Goal: Transaction & Acquisition: Purchase product/service

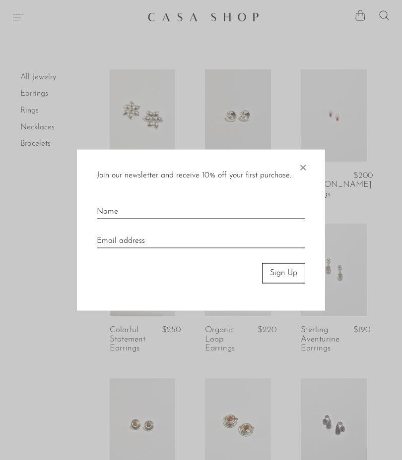
click at [307, 173] on span "×" at bounding box center [303, 166] width 10 height 32
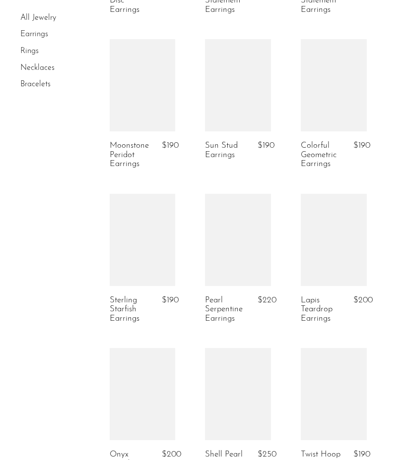
scroll to position [650, 0]
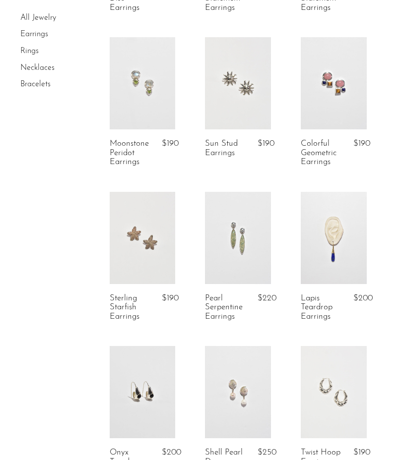
click at [343, 253] on link at bounding box center [334, 238] width 66 height 92
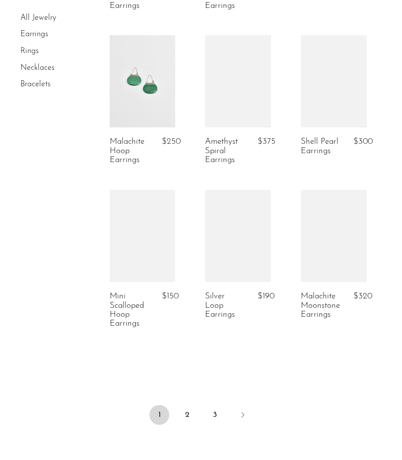
scroll to position [1602, 0]
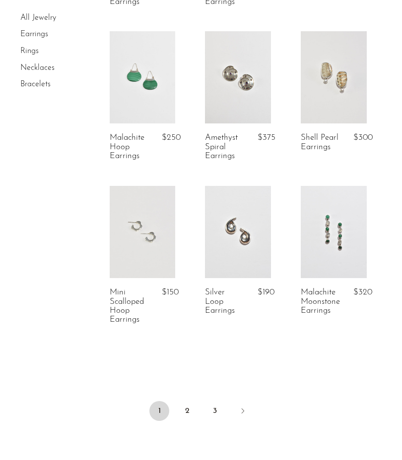
click at [346, 242] on link at bounding box center [334, 232] width 66 height 92
click at [189, 406] on link "2" at bounding box center [187, 411] width 20 height 20
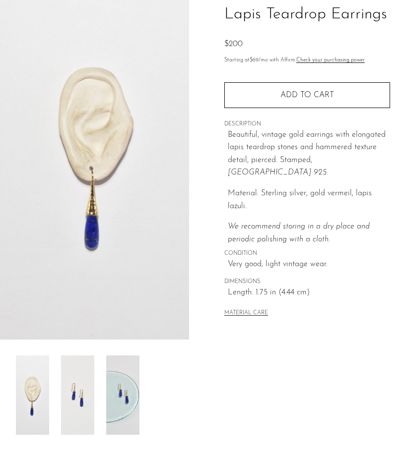
scroll to position [85, 0]
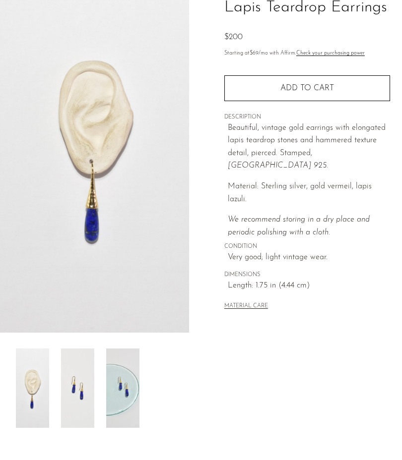
click at [82, 408] on img at bounding box center [77, 388] width 33 height 79
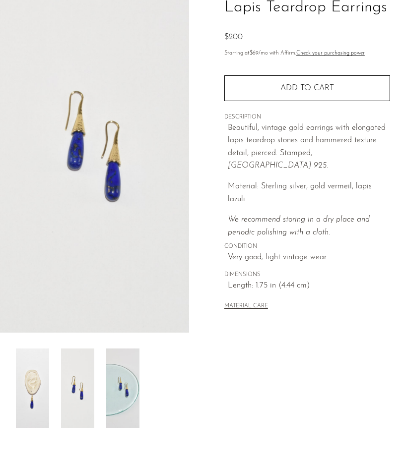
click at [131, 406] on img at bounding box center [122, 388] width 33 height 79
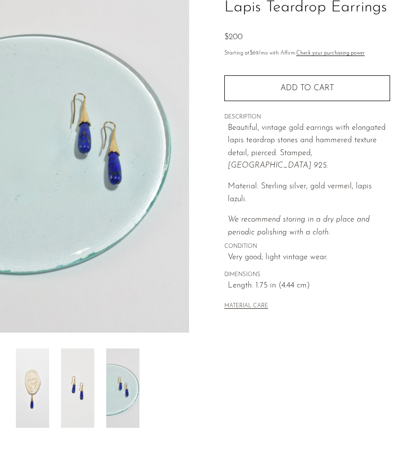
click at [31, 408] on img at bounding box center [32, 388] width 33 height 79
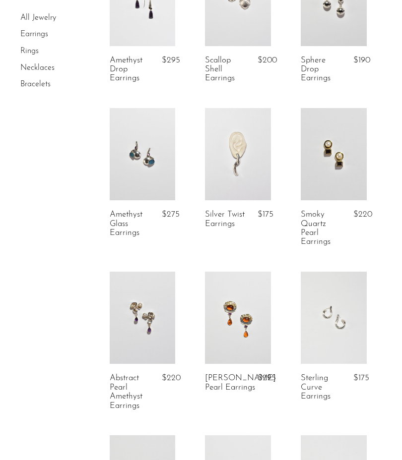
scroll to position [441, 0]
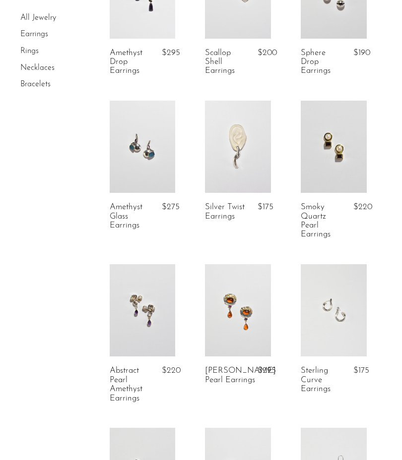
click at [153, 315] on link at bounding box center [143, 310] width 66 height 92
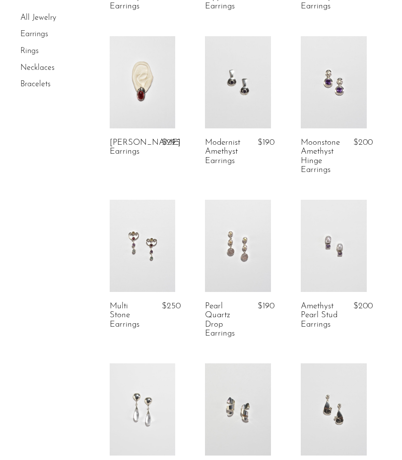
scroll to position [995, 0]
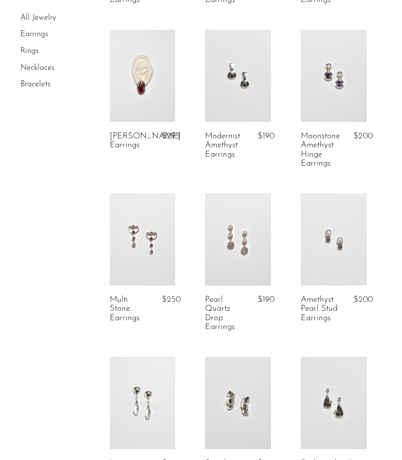
click at [145, 254] on link at bounding box center [143, 239] width 66 height 92
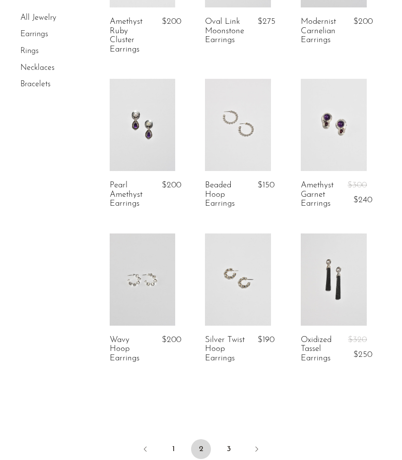
scroll to position [1653, 0]
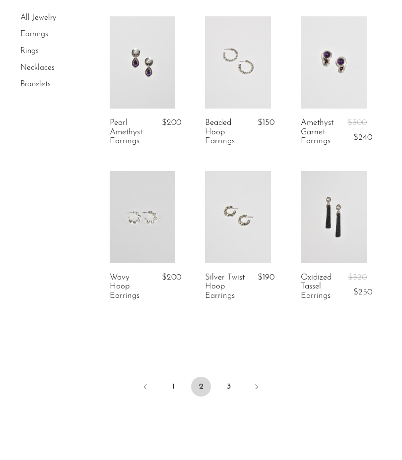
click at [232, 378] on link "3" at bounding box center [229, 387] width 20 height 20
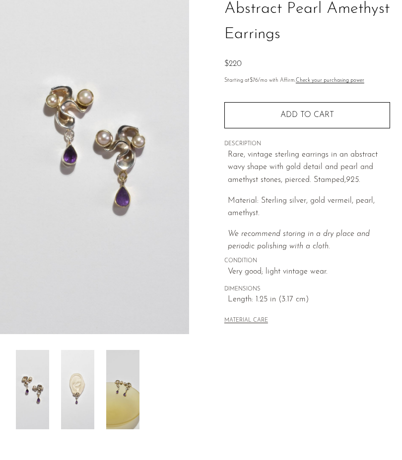
scroll to position [82, 0]
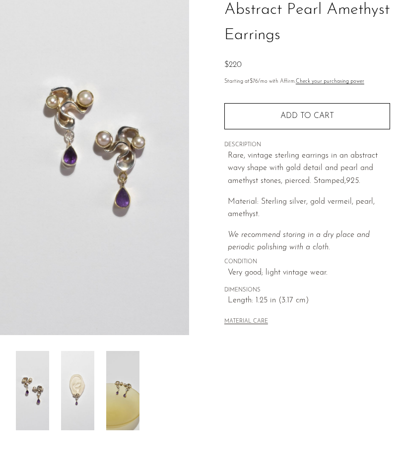
click at [78, 375] on img at bounding box center [77, 390] width 33 height 79
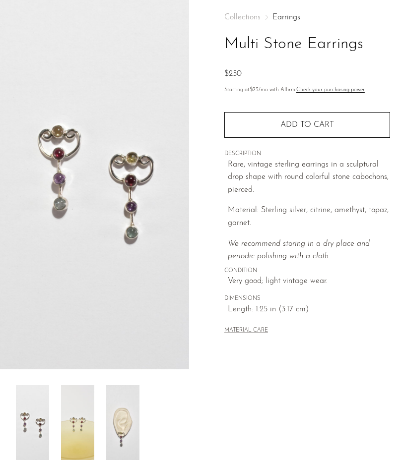
scroll to position [49, 0]
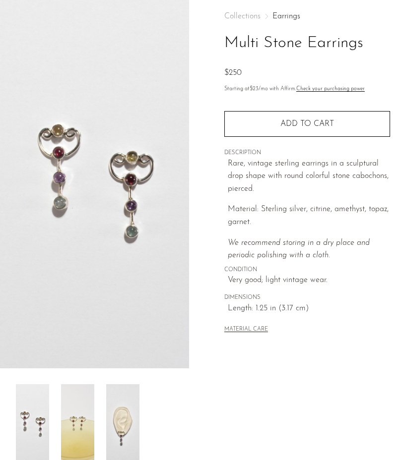
click at [119, 406] on img at bounding box center [122, 423] width 33 height 79
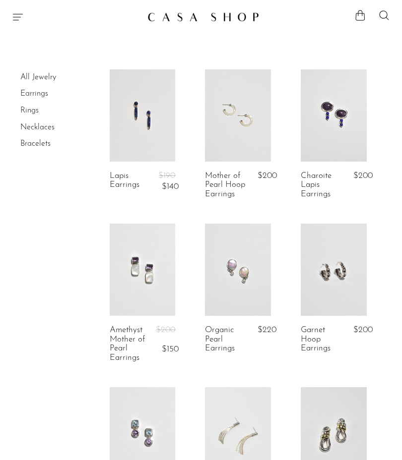
click at [143, 136] on link at bounding box center [143, 115] width 66 height 92
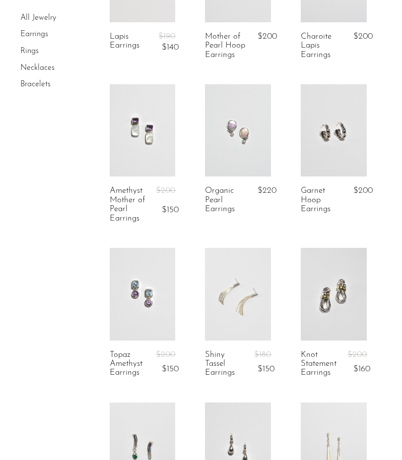
scroll to position [156, 0]
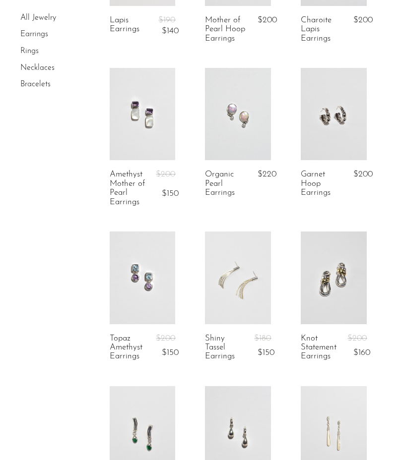
click at [248, 126] on link at bounding box center [238, 114] width 66 height 92
click at [246, 296] on link at bounding box center [238, 278] width 66 height 92
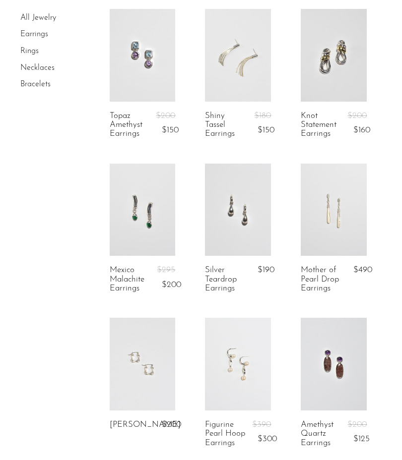
scroll to position [378, 0]
click at [145, 229] on link at bounding box center [143, 210] width 66 height 92
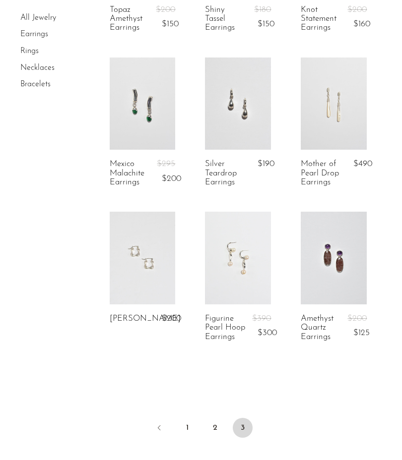
scroll to position [481, 0]
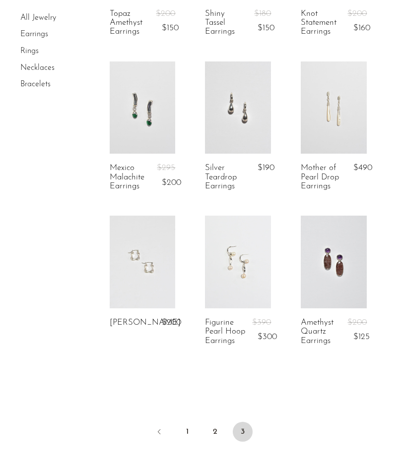
click at [235, 276] on link at bounding box center [238, 262] width 66 height 92
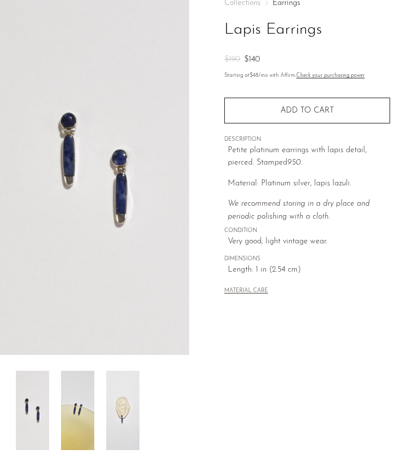
scroll to position [63, 0]
click at [73, 404] on img at bounding box center [77, 410] width 33 height 79
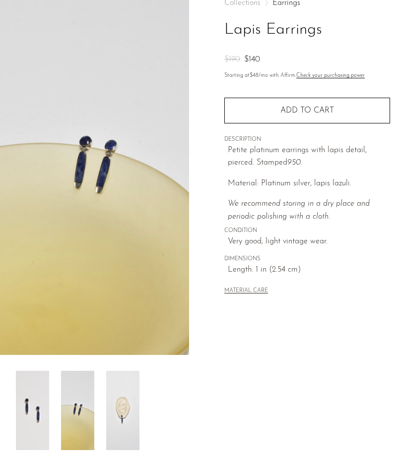
click at [123, 401] on img at bounding box center [122, 410] width 33 height 79
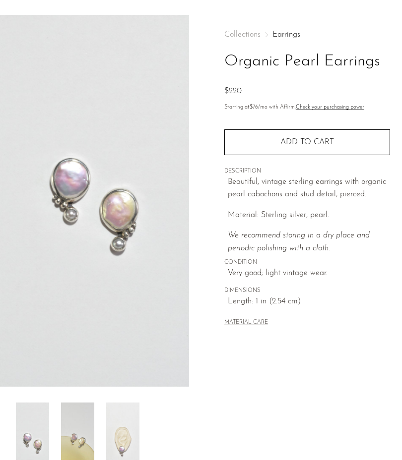
scroll to position [50, 0]
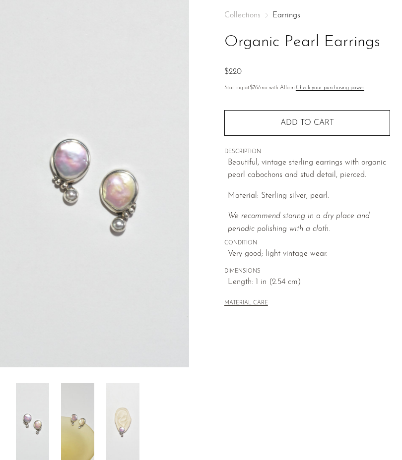
click at [126, 417] on img at bounding box center [122, 422] width 33 height 79
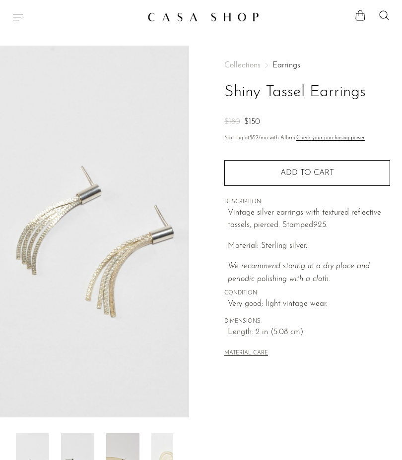
scroll to position [60, 0]
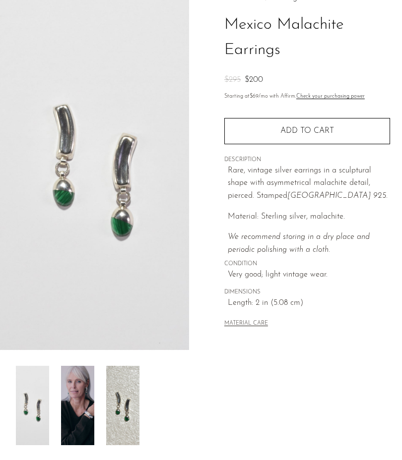
scroll to position [67, 0]
click at [77, 415] on img at bounding box center [77, 405] width 33 height 79
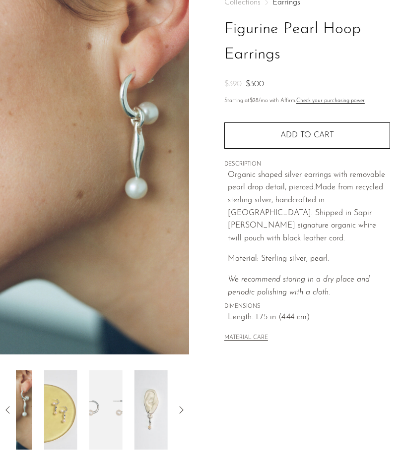
scroll to position [52, 0]
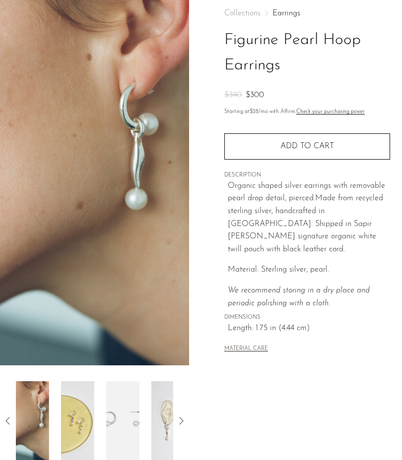
click at [157, 419] on img at bounding box center [167, 420] width 33 height 79
